Goal: Task Accomplishment & Management: Manage account settings

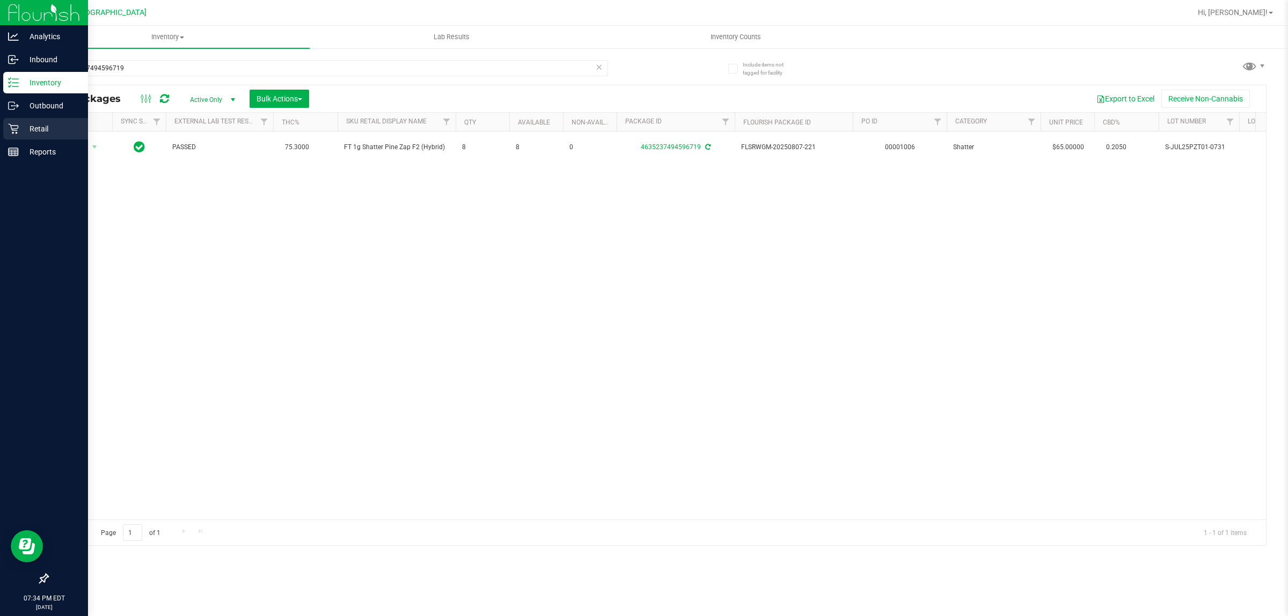
click at [28, 121] on div "Retail" at bounding box center [45, 128] width 85 height 21
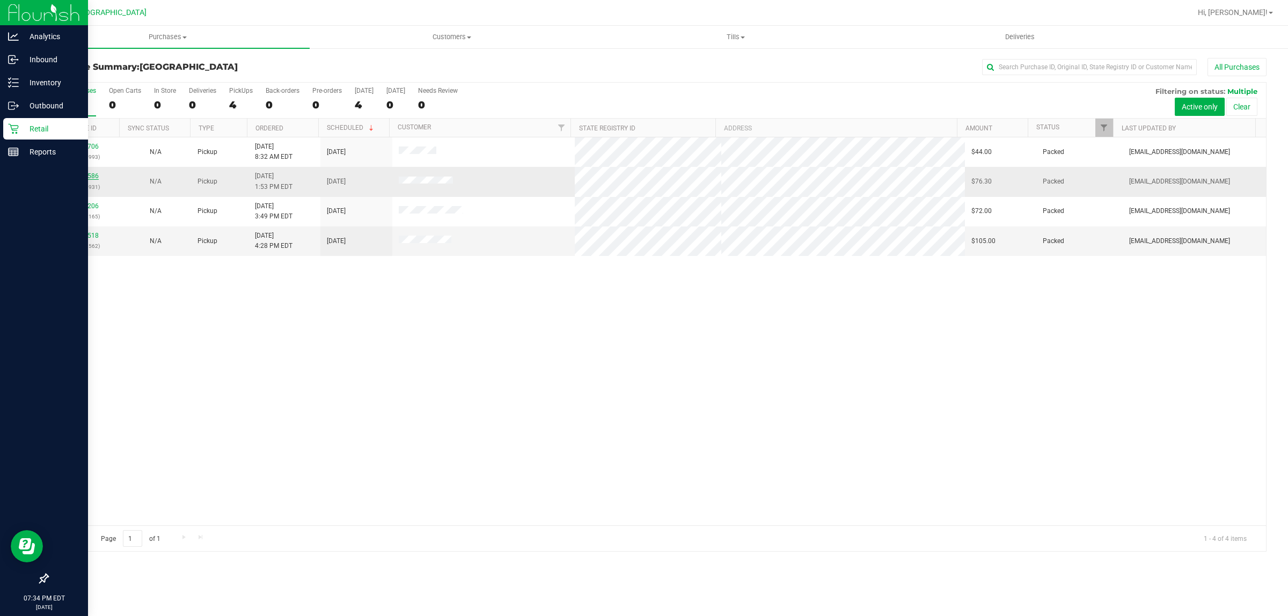
click at [83, 177] on link "11813586" at bounding box center [84, 176] width 30 height 8
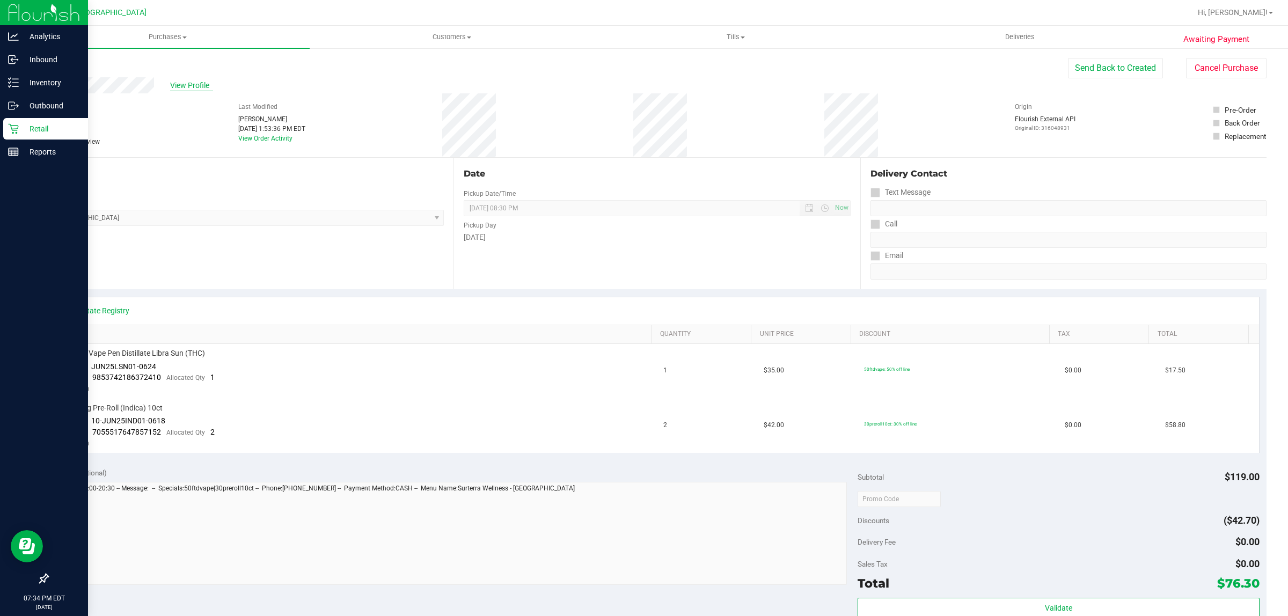
click at [191, 90] on span "View Profile" at bounding box center [191, 85] width 43 height 11
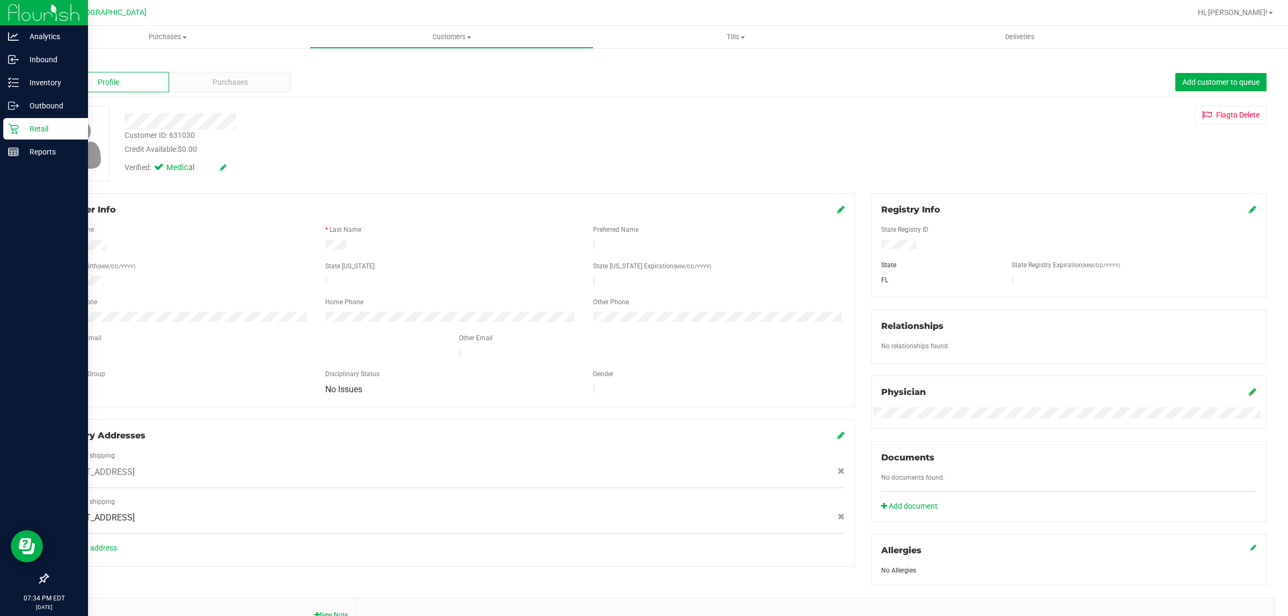
click at [194, 64] on div "Back" at bounding box center [656, 63] width 1219 height 10
click at [201, 75] on div "Purchases" at bounding box center [230, 82] width 122 height 20
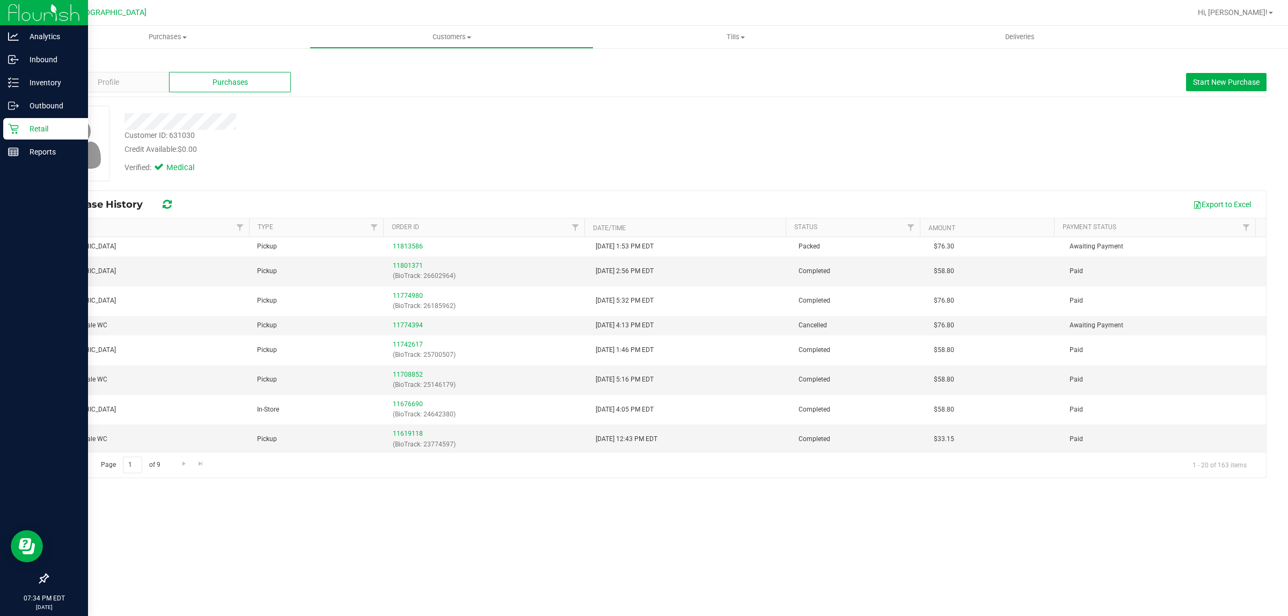
click at [14, 127] on icon at bounding box center [13, 128] width 11 height 11
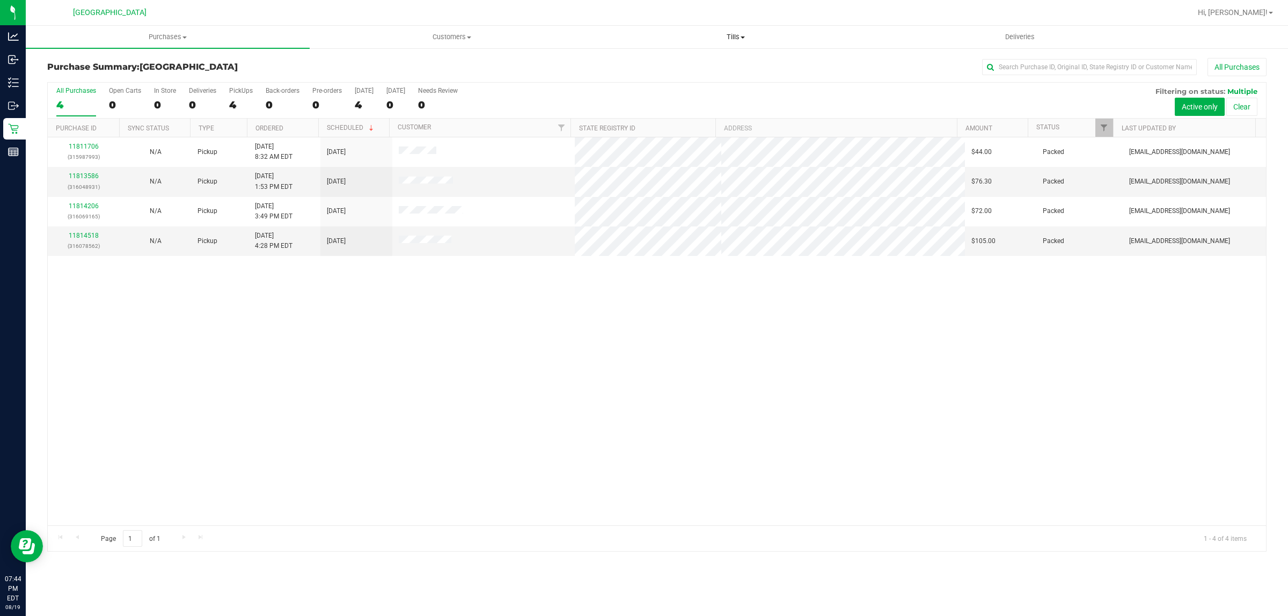
click at [731, 34] on span "Tills" at bounding box center [735, 37] width 283 height 10
click at [685, 55] on ul "Manage tills Reconcile e-payments" at bounding box center [736, 71] width 284 height 45
click at [730, 31] on uib-tab-heading "Tills Manage tills Reconcile e-payments" at bounding box center [736, 37] width 284 height 23
click at [685, 61] on li "Manage tills" at bounding box center [736, 64] width 284 height 13
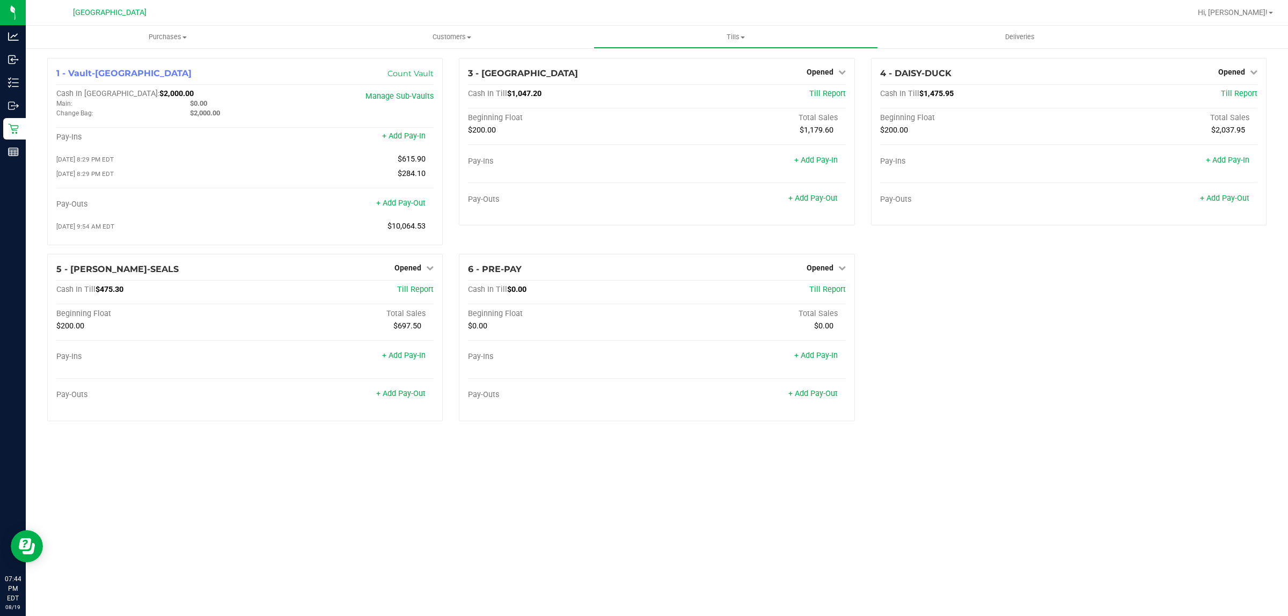
click at [1090, 396] on div "1 - Vault-Deerfield Beach Count Vault Cash In Vault: $2,000.00 Main: $0.00 Chan…" at bounding box center [656, 244] width 1235 height 372
drag, startPoint x: 1144, startPoint y: 347, endPoint x: 1138, endPoint y: 356, distance: 10.1
click at [1144, 350] on div "1 - Vault-Deerfield Beach Count Vault Cash In Vault: $2,000.00 Main: $0.00 Chan…" at bounding box center [656, 244] width 1235 height 372
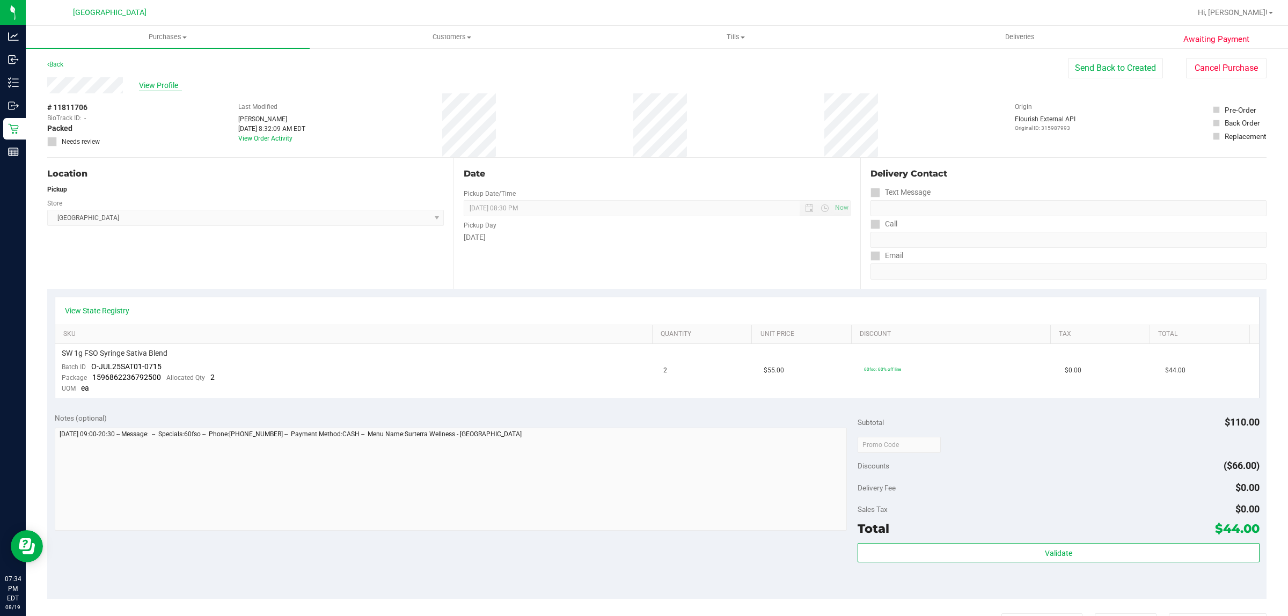
click at [159, 87] on span "View Profile" at bounding box center [160, 85] width 43 height 11
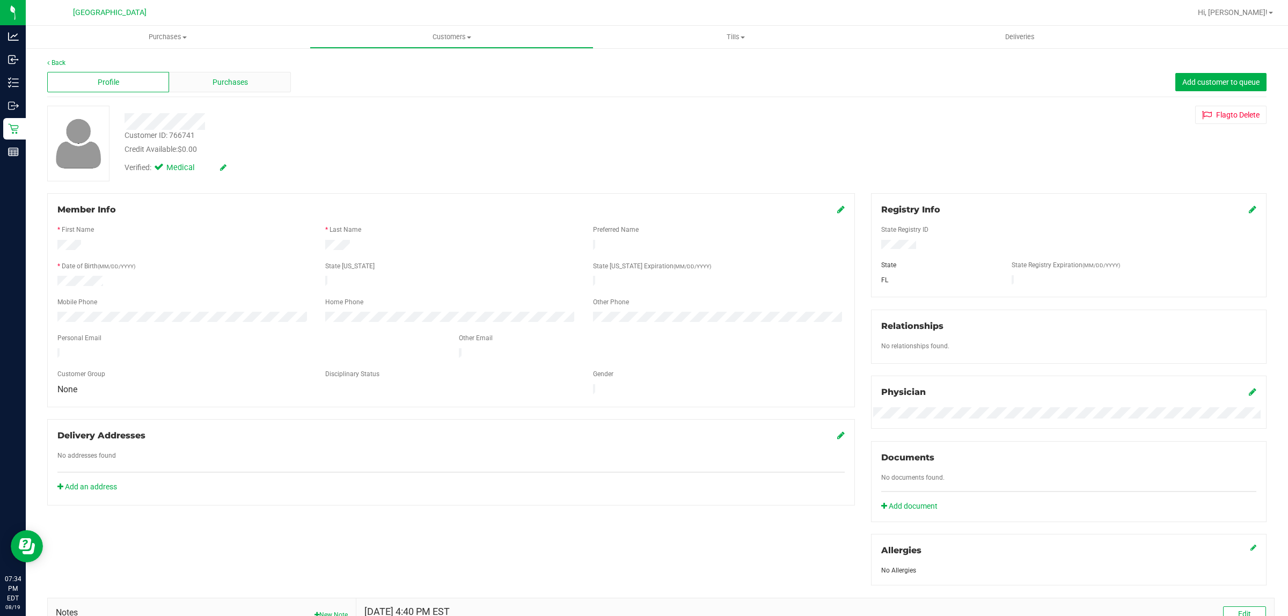
click at [213, 81] on span "Purchases" at bounding box center [230, 82] width 35 height 11
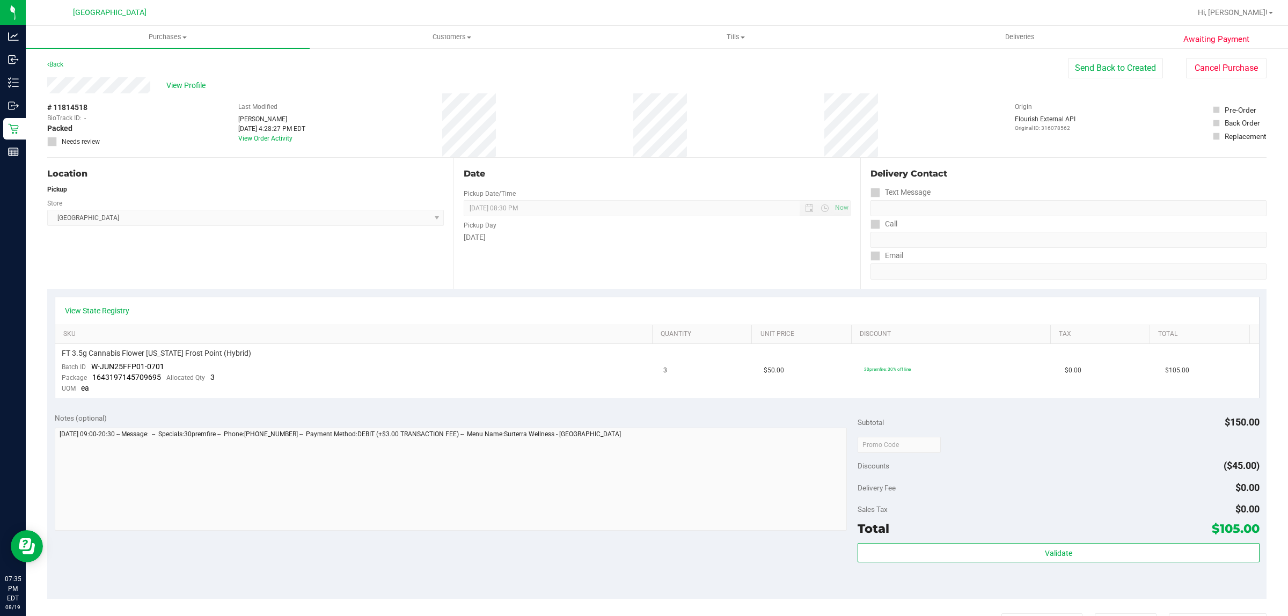
click at [196, 78] on div "View Profile" at bounding box center [557, 85] width 1021 height 16
click at [194, 84] on span "View Profile" at bounding box center [187, 85] width 43 height 11
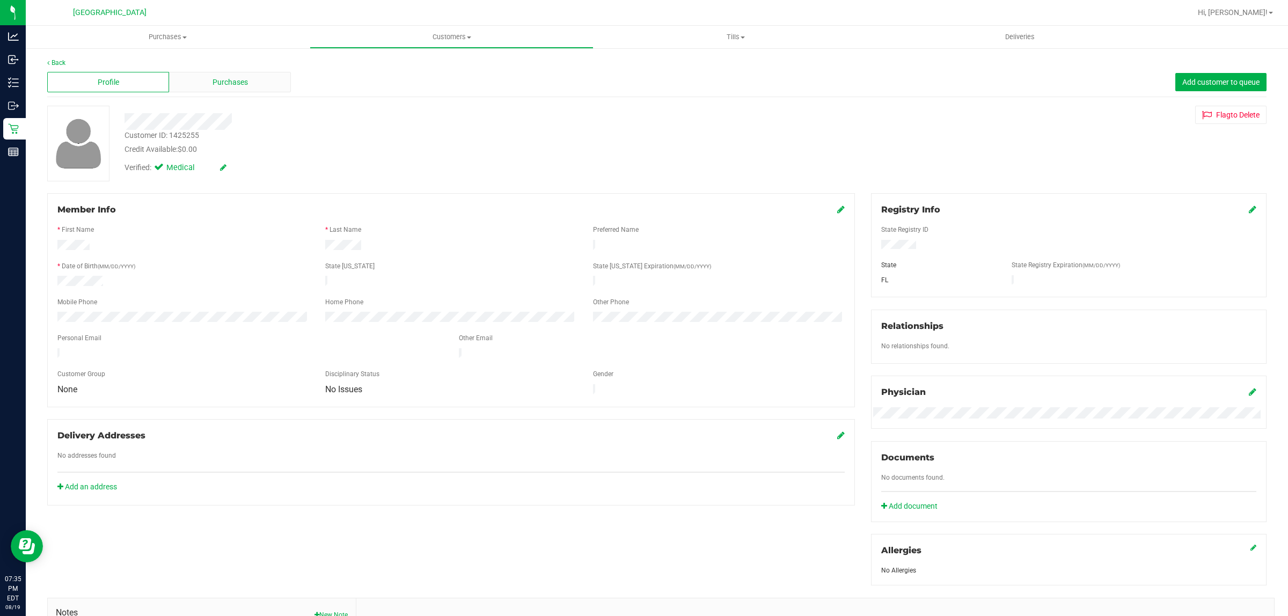
click at [180, 75] on div "Purchases" at bounding box center [230, 82] width 122 height 20
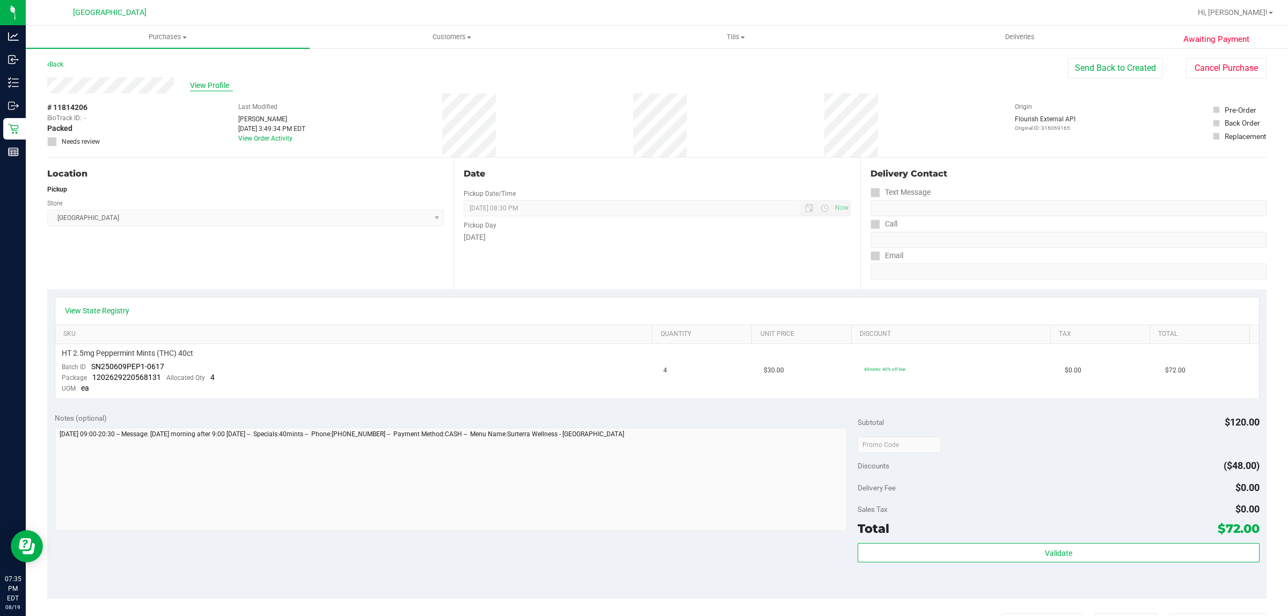
click at [204, 81] on span "View Profile" at bounding box center [211, 85] width 43 height 11
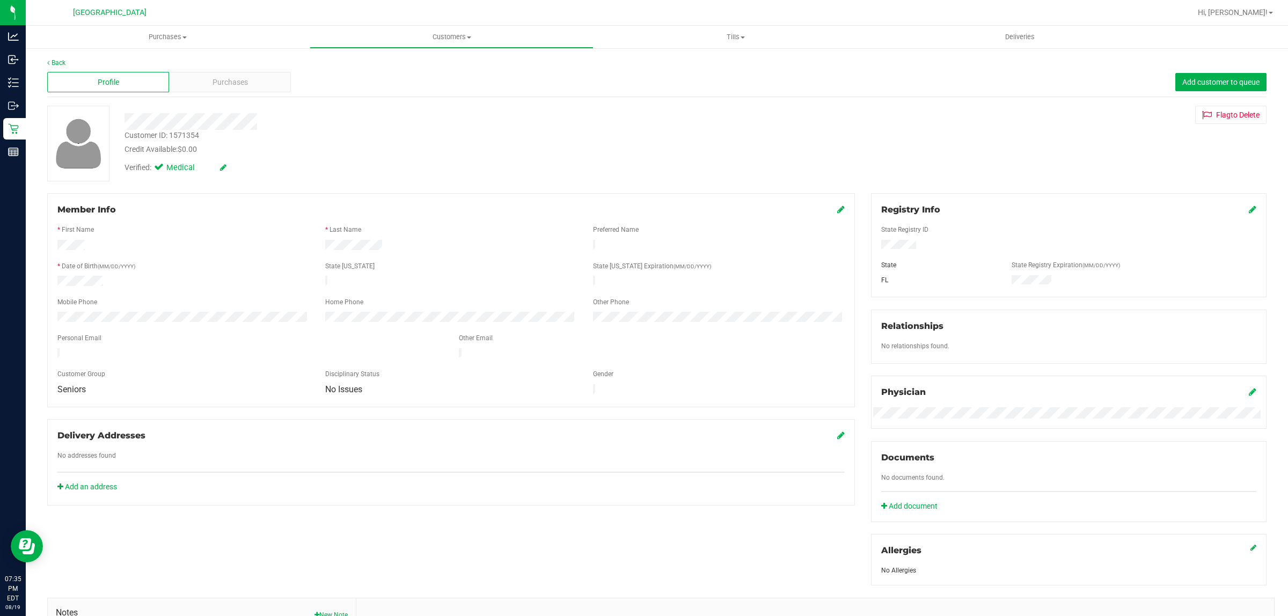
click at [215, 92] on div "Profile Purchases Add customer to queue" at bounding box center [656, 83] width 1219 height 30
click at [218, 84] on span "Purchases" at bounding box center [230, 82] width 35 height 11
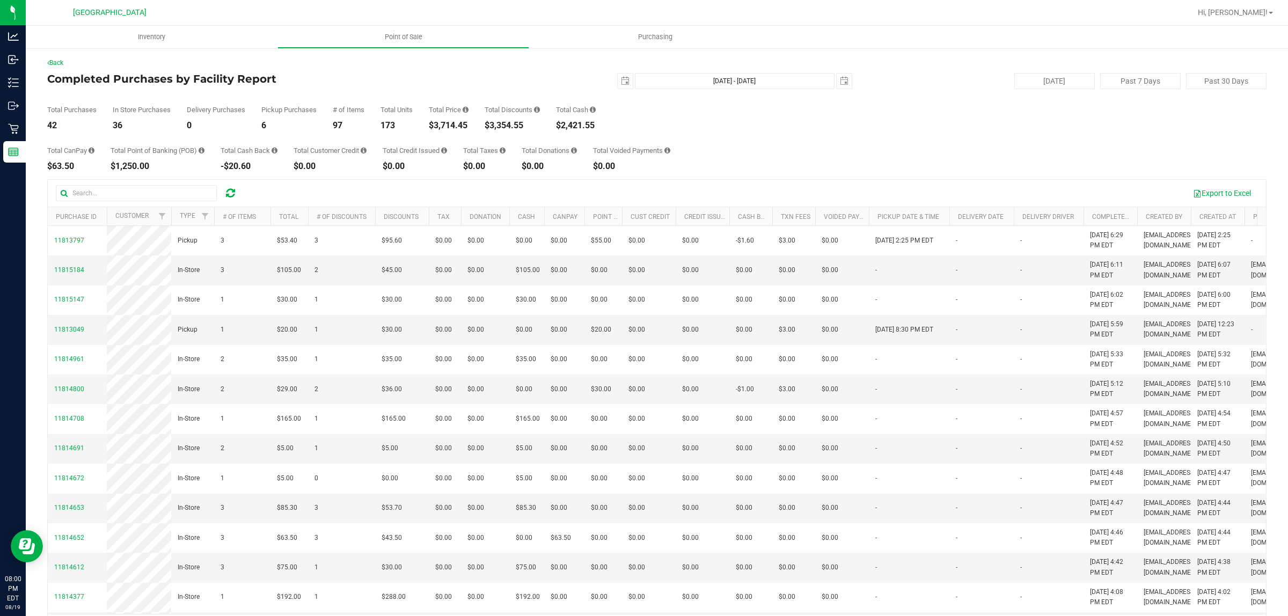
click at [220, 193] on div at bounding box center [151, 193] width 191 height 16
click at [222, 194] on div at bounding box center [151, 193] width 191 height 16
click at [227, 192] on icon at bounding box center [230, 193] width 9 height 11
click at [451, 123] on div "$3,996.95" at bounding box center [449, 125] width 40 height 9
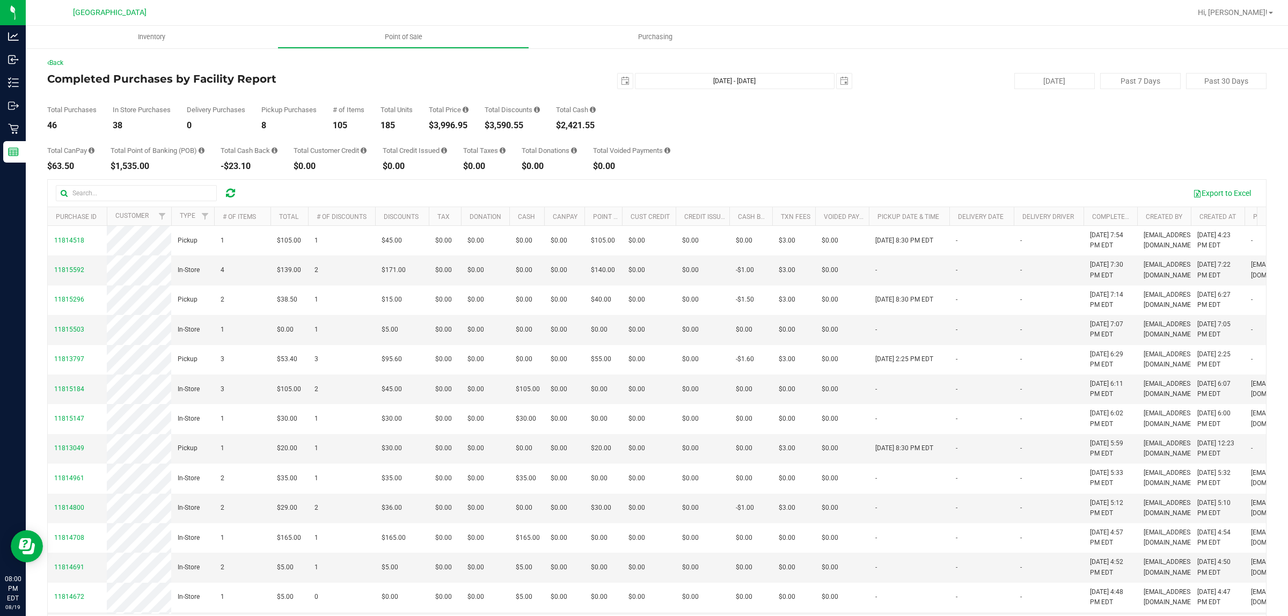
copy div "3,996.95"
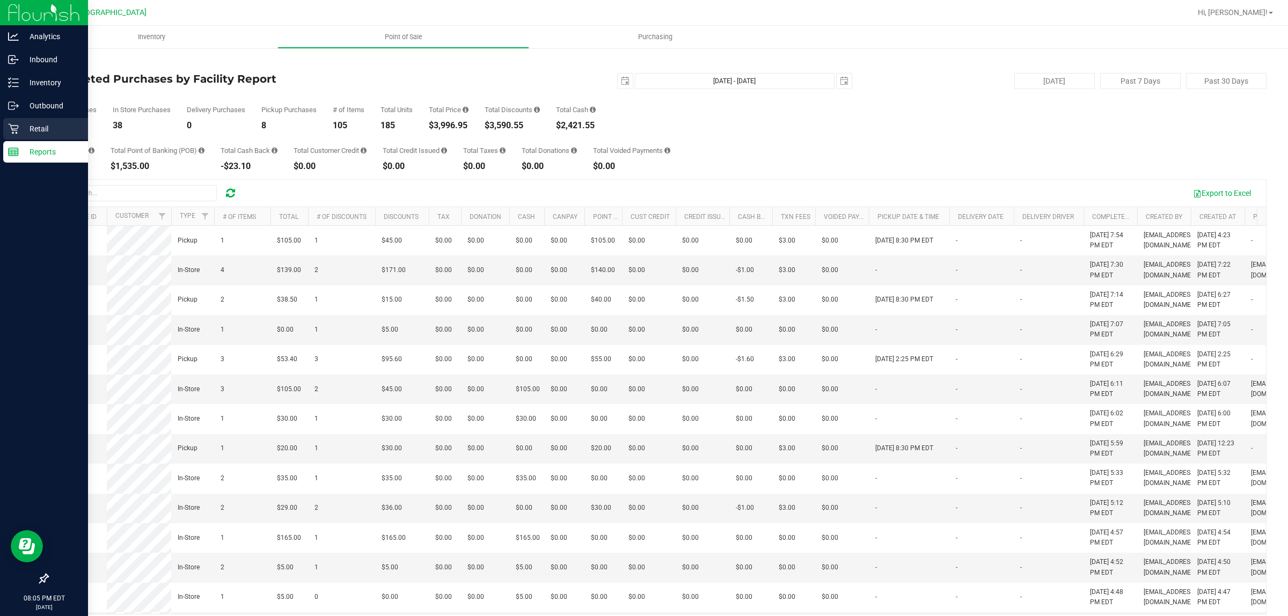
drag, startPoint x: 104, startPoint y: 6, endPoint x: 17, endPoint y: 128, distance: 149.4
click at [17, 128] on icon at bounding box center [13, 129] width 10 height 10
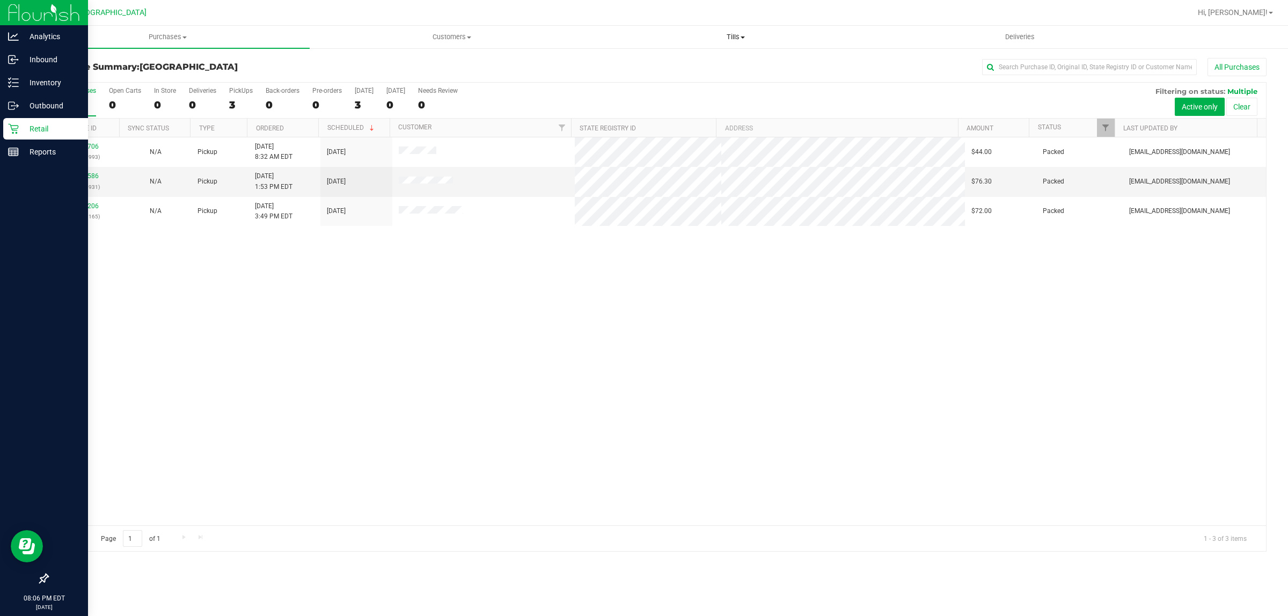
click at [736, 42] on uib-tab-heading "Tills Manage tills Reconcile e-payments" at bounding box center [735, 36] width 283 height 21
click at [701, 60] on li "Manage tills" at bounding box center [736, 64] width 284 height 13
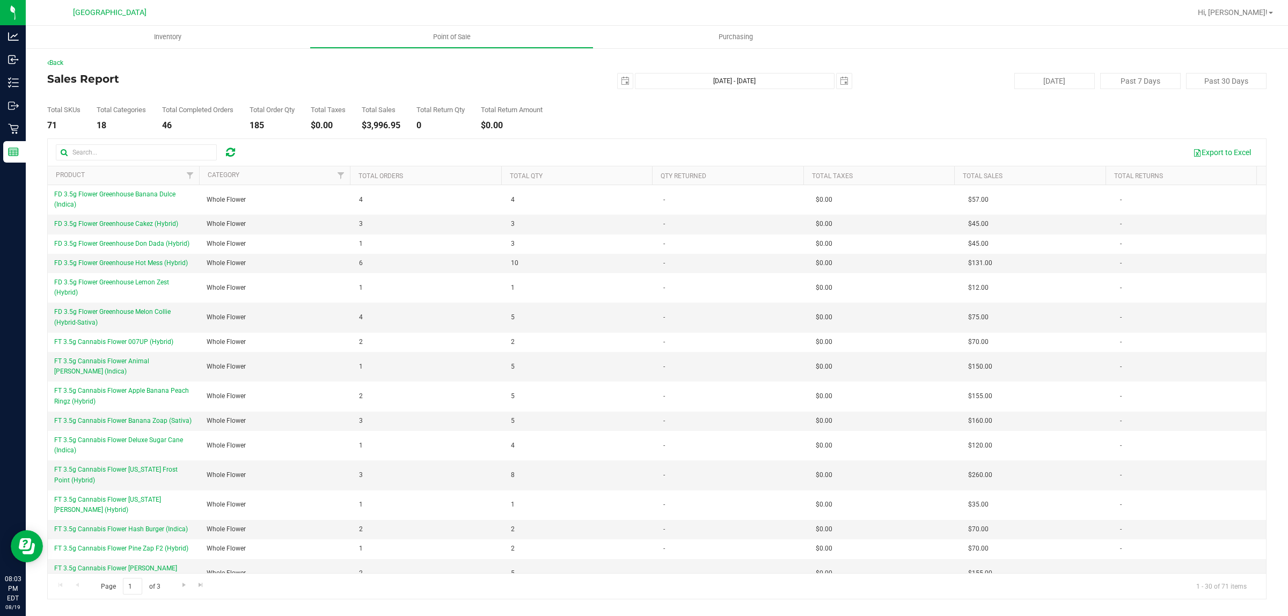
click at [540, 181] on th "Total Qty" at bounding box center [576, 175] width 151 height 19
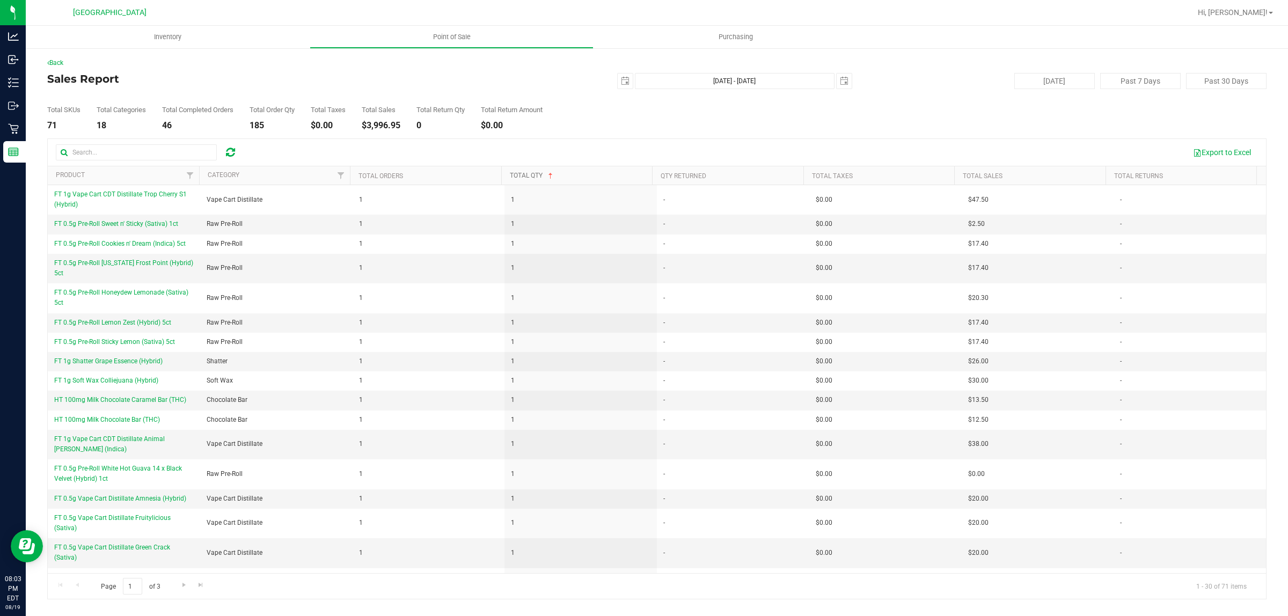
click at [537, 174] on link "Total Qty" at bounding box center [532, 176] width 45 height 8
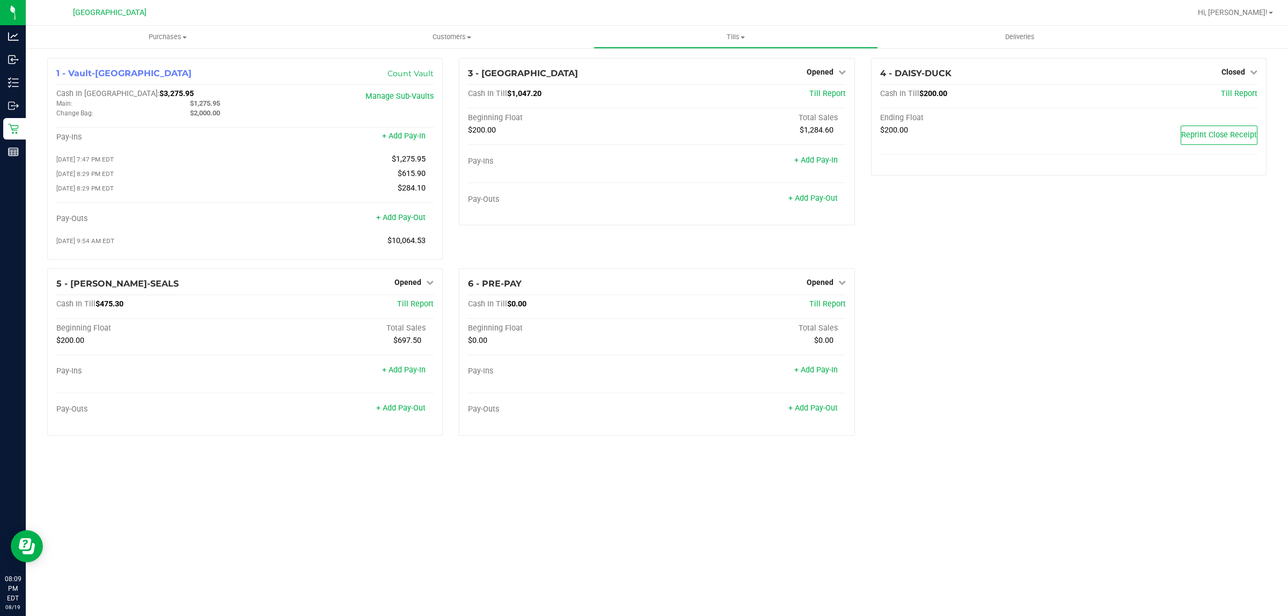
click at [1154, 350] on div "1 - Vault-[GEOGRAPHIC_DATA] Count Vault Cash In Vault: $3,275.95 Main: $1,275.9…" at bounding box center [656, 251] width 1235 height 386
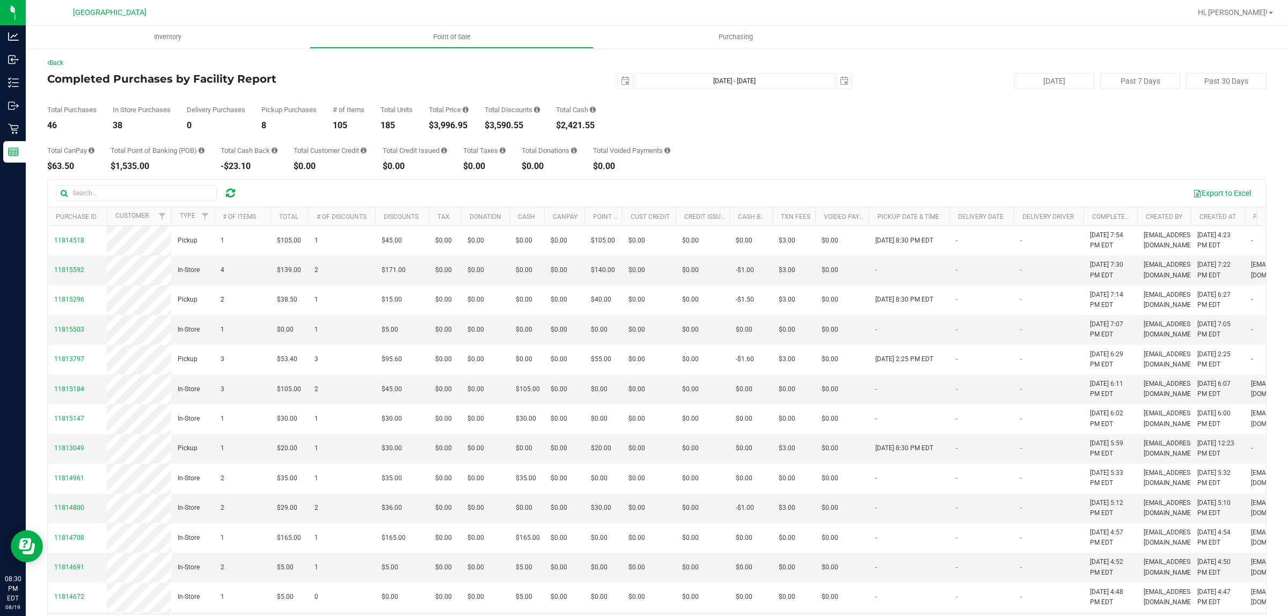
click at [1260, 4] on div "Hi, [PERSON_NAME]!" at bounding box center [1236, 12] width 84 height 19
click at [1264, 15] on span "Hi, [PERSON_NAME]!" at bounding box center [1233, 12] width 70 height 9
click at [1240, 90] on span "Sign Out" at bounding box center [1232, 95] width 31 height 11
